Goal: Task Accomplishment & Management: Use online tool/utility

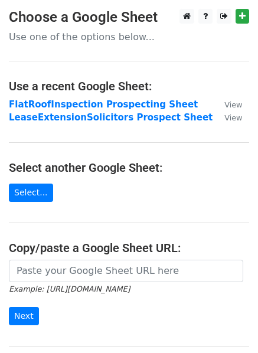
scroll to position [59, 0]
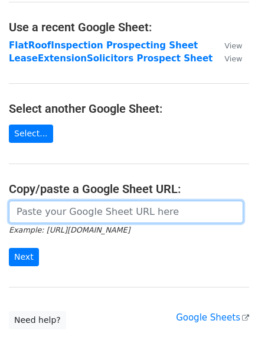
drag, startPoint x: 0, startPoint y: 0, endPoint x: 90, endPoint y: 221, distance: 238.6
click at [90, 221] on input "url" at bounding box center [126, 212] width 234 height 22
click at [78, 206] on input "url" at bounding box center [126, 212] width 234 height 22
paste input "[URL][DOMAIN_NAME]"
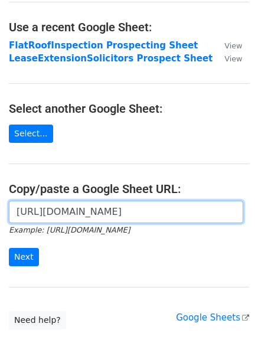
scroll to position [0, 251]
type input "[URL][DOMAIN_NAME]"
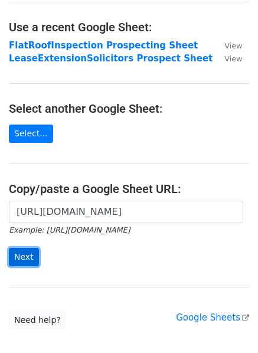
click at [21, 256] on input "Next" at bounding box center [24, 257] width 30 height 18
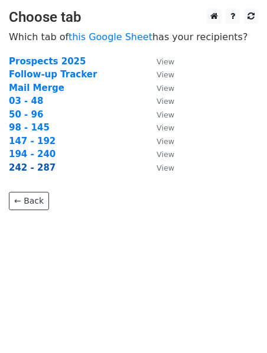
click at [39, 168] on strong "242 - 287" at bounding box center [32, 167] width 47 height 11
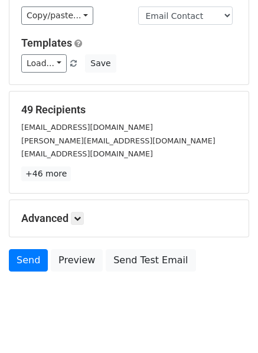
scroll to position [106, 0]
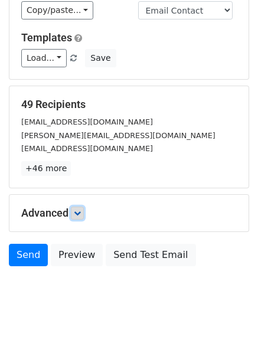
click at [83, 206] on link at bounding box center [77, 212] width 13 height 13
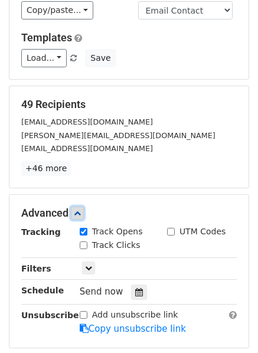
click at [84, 206] on link at bounding box center [77, 212] width 13 height 13
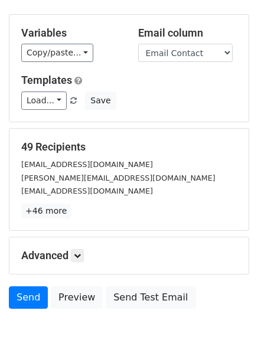
scroll to position [47, 0]
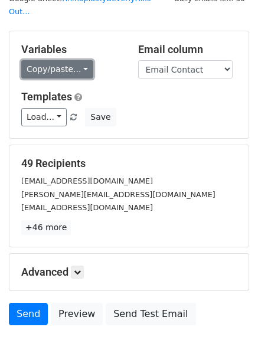
click at [51, 60] on link "Copy/paste..." at bounding box center [57, 69] width 72 height 18
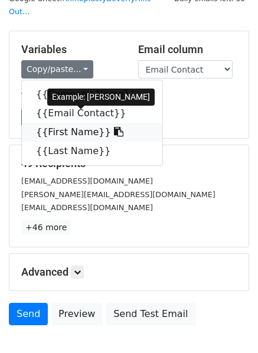
click at [68, 123] on link "{{First Name}}" at bounding box center [92, 132] width 140 height 19
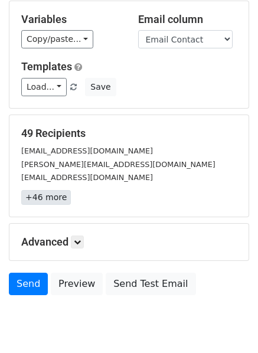
scroll to position [106, 0]
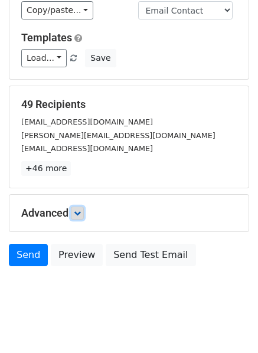
click at [77, 206] on link at bounding box center [77, 212] width 13 height 13
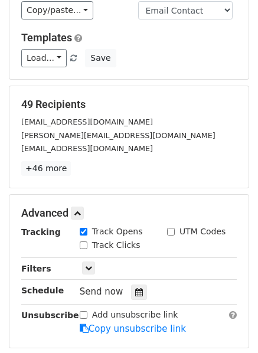
click at [86, 241] on input "Track Clicks" at bounding box center [84, 245] width 8 height 8
checkbox input "true"
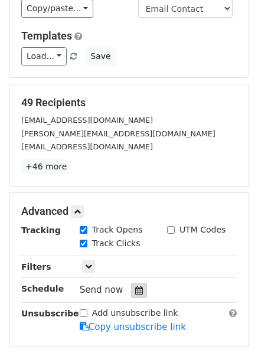
scroll to position [221, 0]
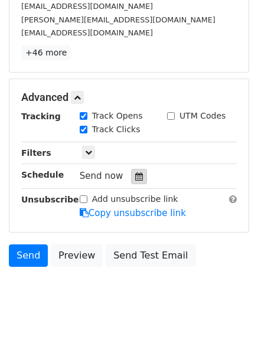
click at [135, 172] on icon at bounding box center [139, 176] width 8 height 8
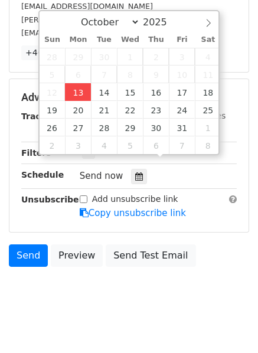
type input "2025-10-13 14:53"
type input "02"
type input "53"
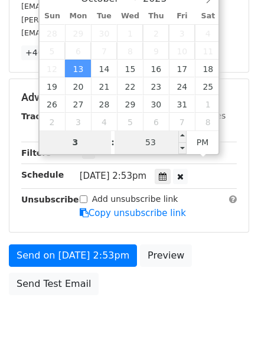
type input "3"
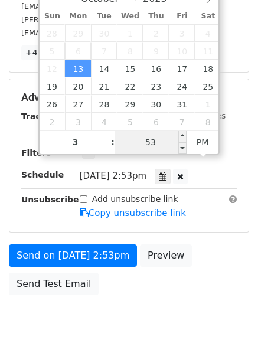
type input "2025-10-13 15:53"
type input "03"
click at [143, 144] on input "53" at bounding box center [150, 142] width 72 height 24
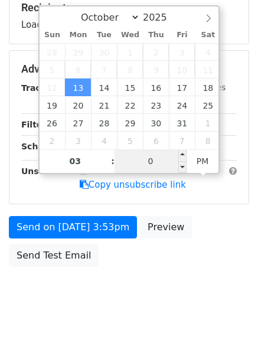
type input "00"
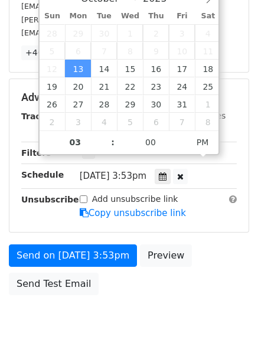
type input "2025-10-13 15:00"
click at [133, 286] on div "Send on Oct 13 at 3:53pm Preview Send Test Email" at bounding box center [129, 272] width 258 height 57
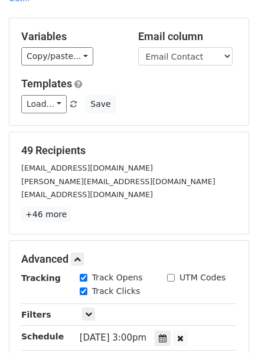
scroll to position [59, 0]
